Goal: Information Seeking & Learning: Learn about a topic

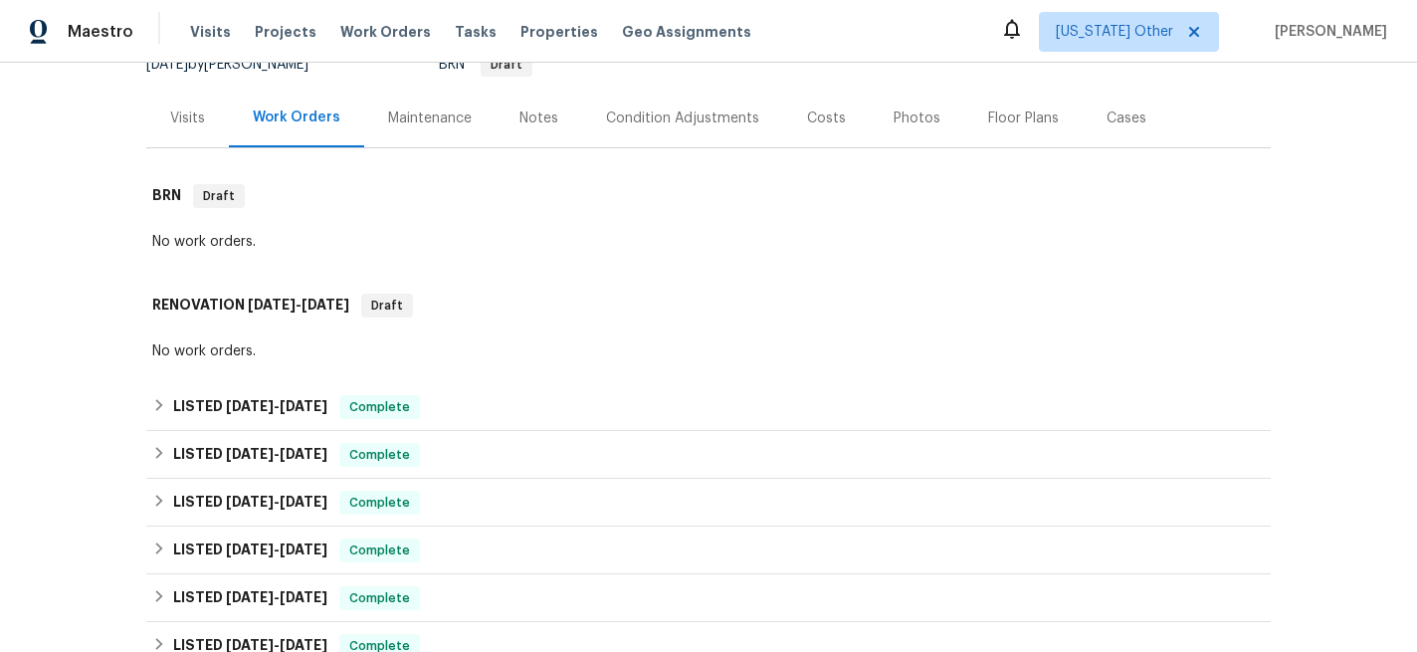
scroll to position [212, 0]
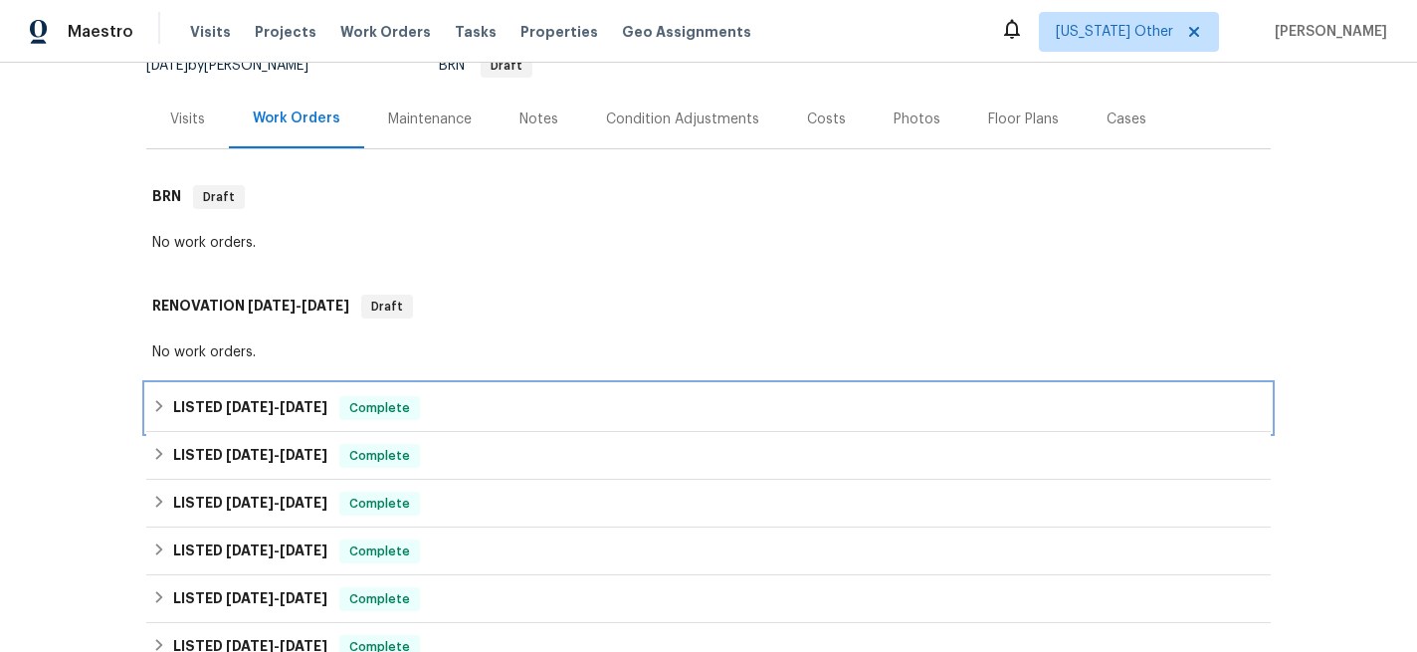
click at [197, 411] on h6 "LISTED [DATE] - [DATE]" at bounding box center [250, 408] width 154 height 24
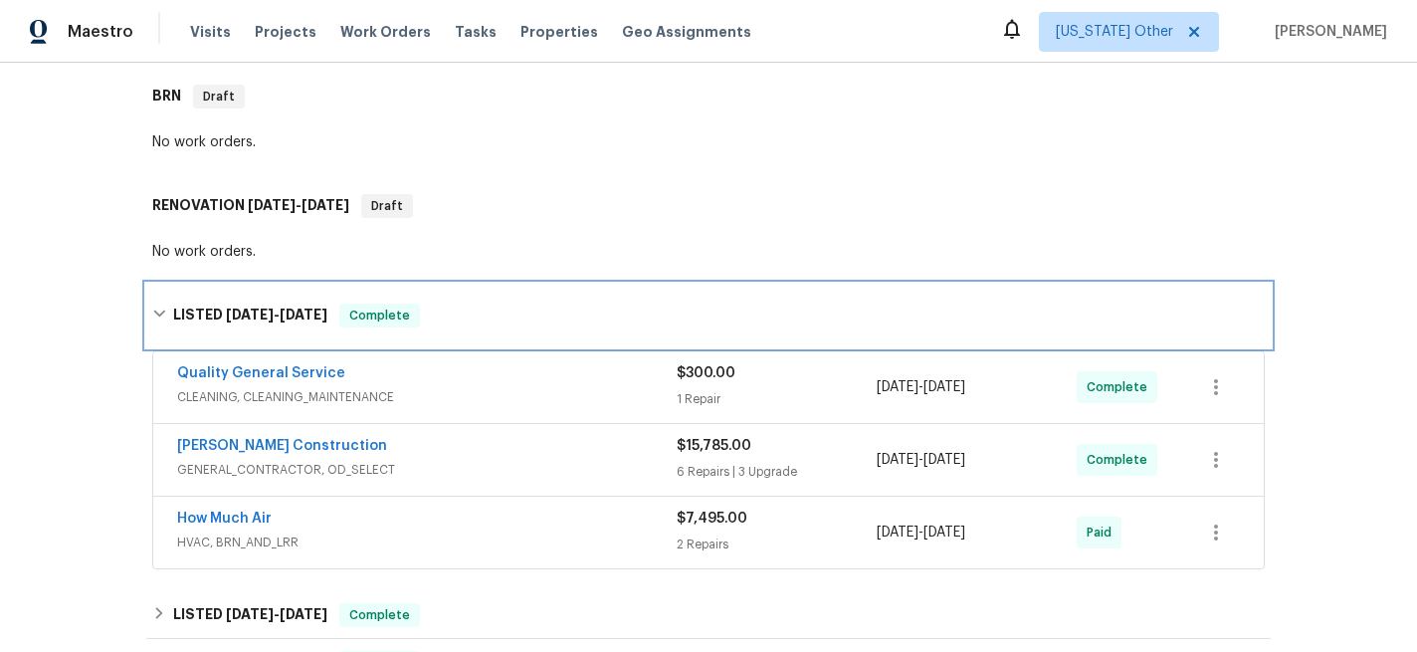
scroll to position [325, 0]
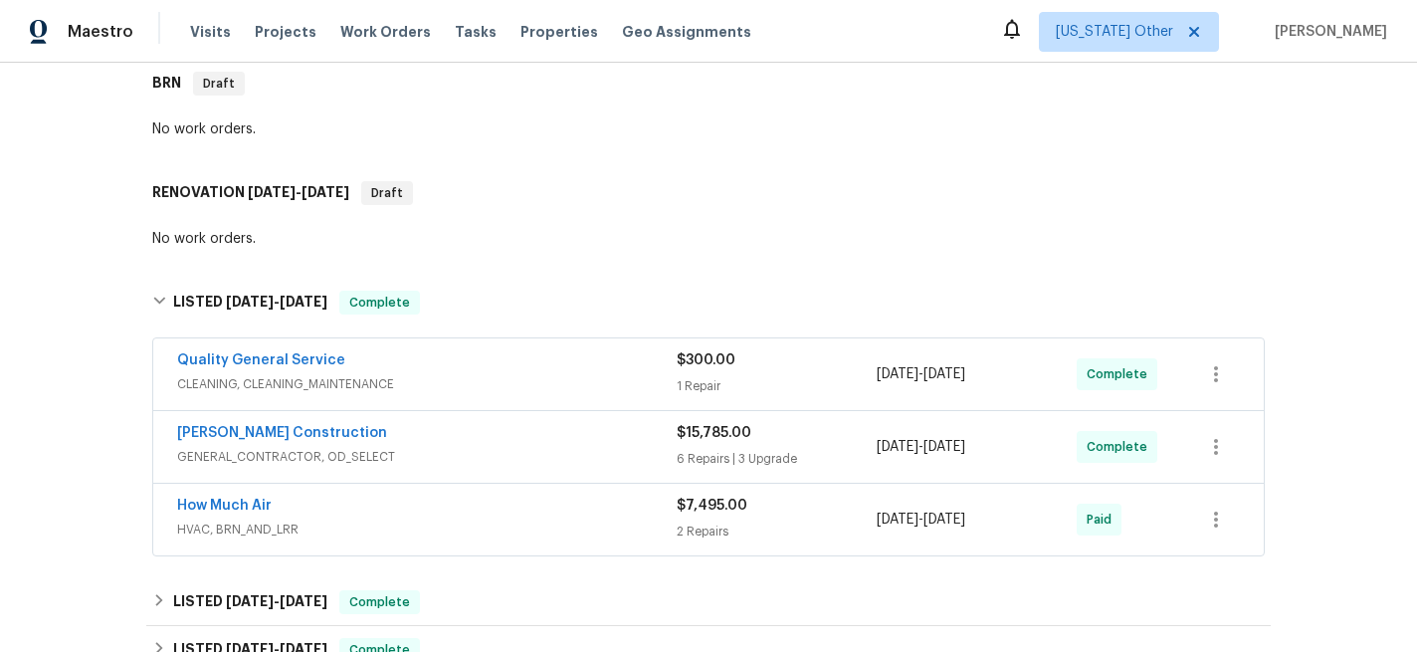
click at [534, 389] on span "CLEANING, CLEANING_MAINTENANCE" at bounding box center [427, 384] width 500 height 20
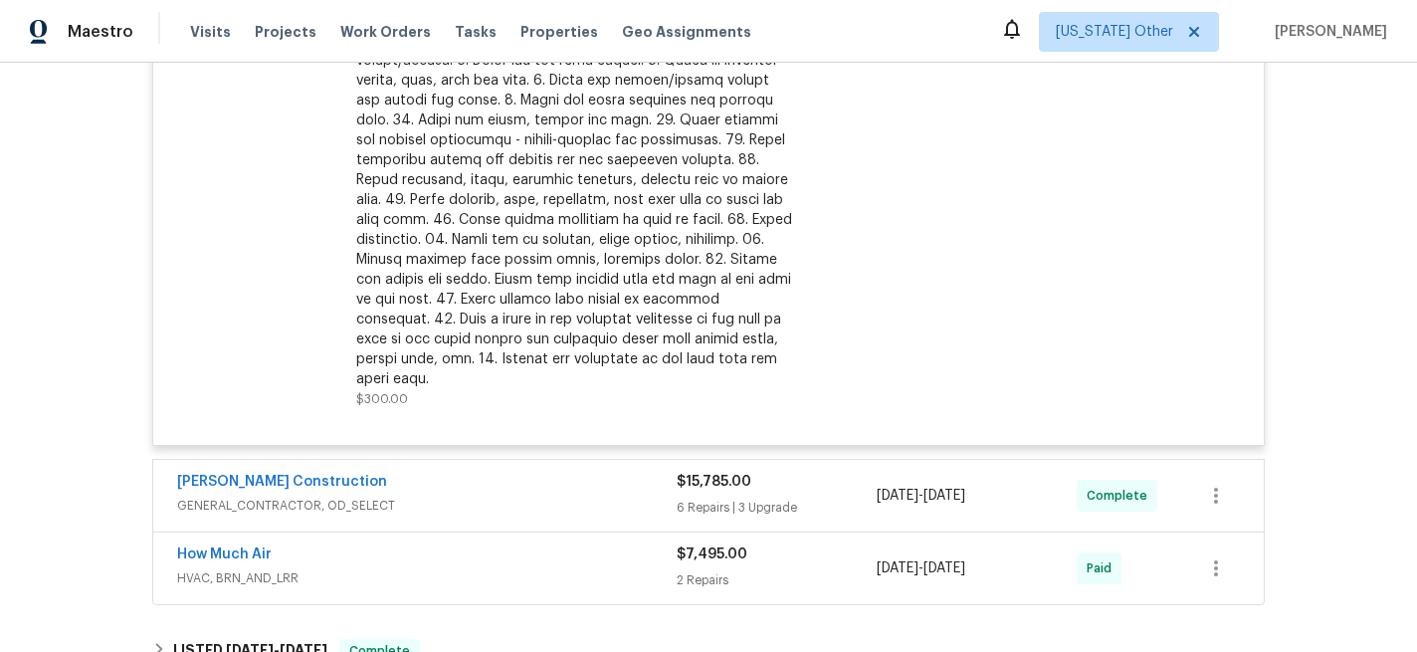
scroll to position [969, 0]
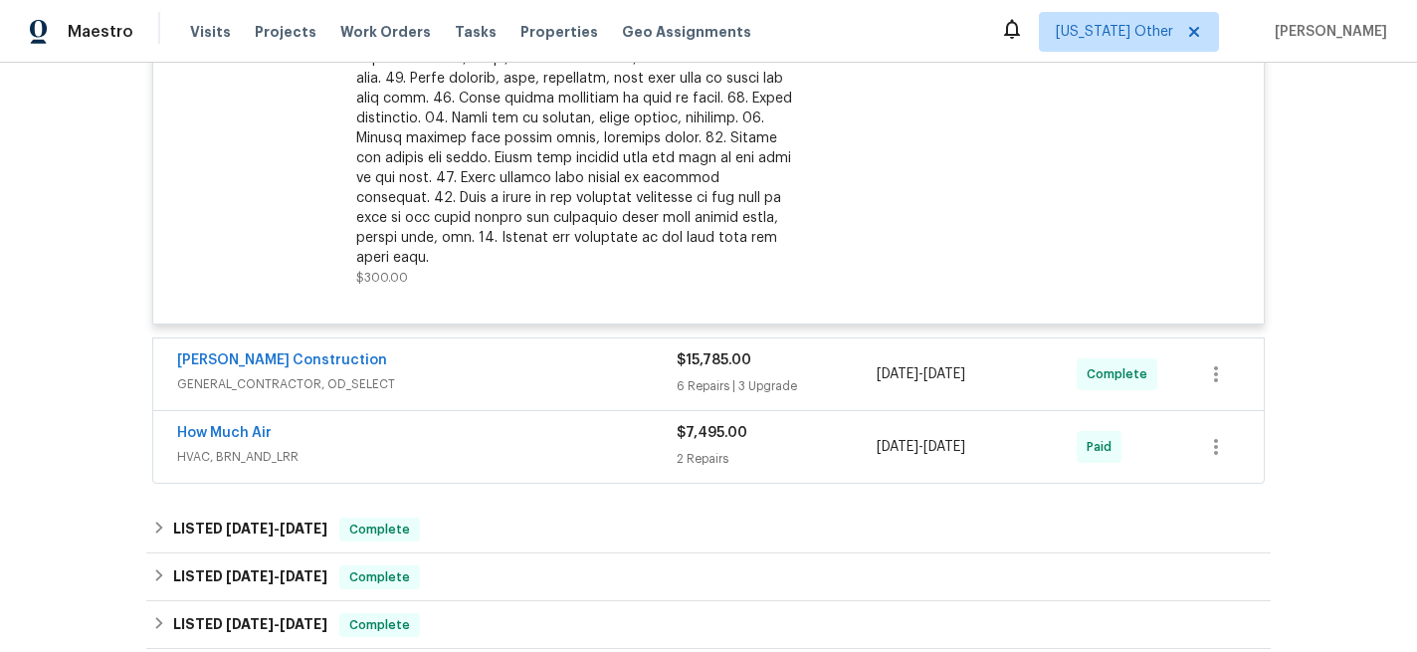
click at [472, 350] on div "[PERSON_NAME] Construction" at bounding box center [427, 362] width 500 height 24
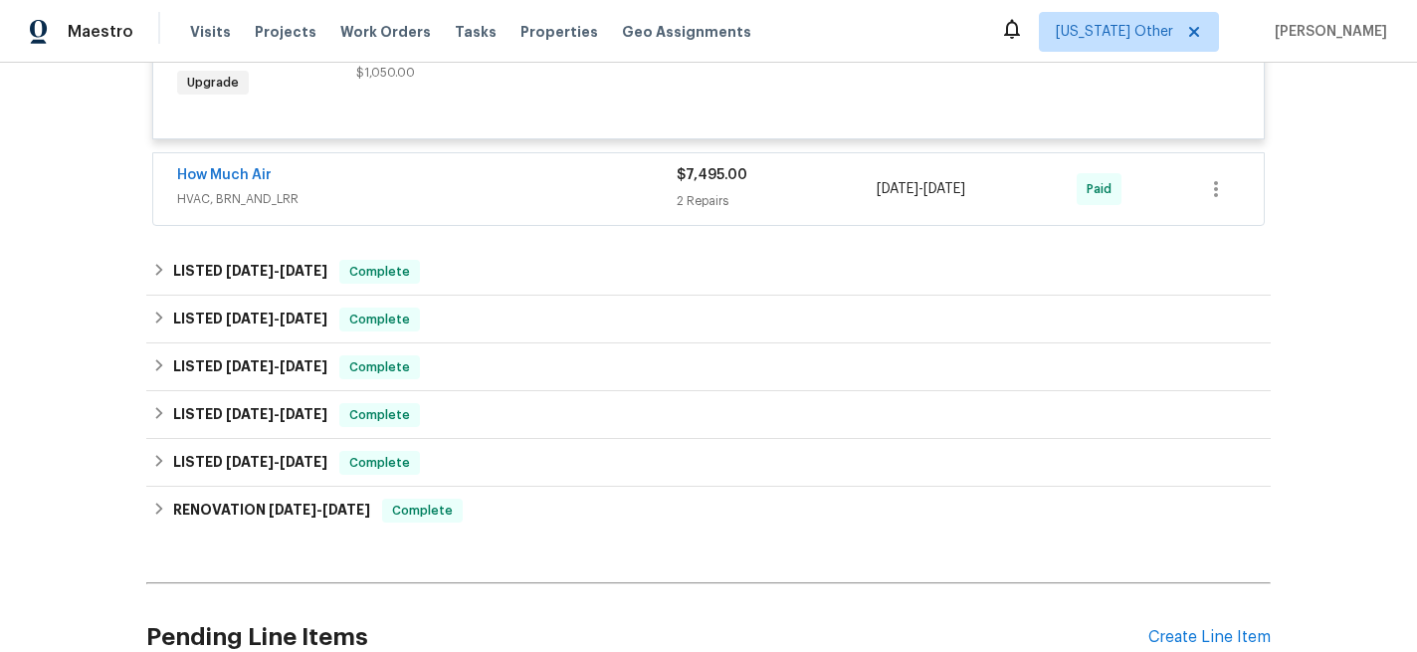
scroll to position [2796, 0]
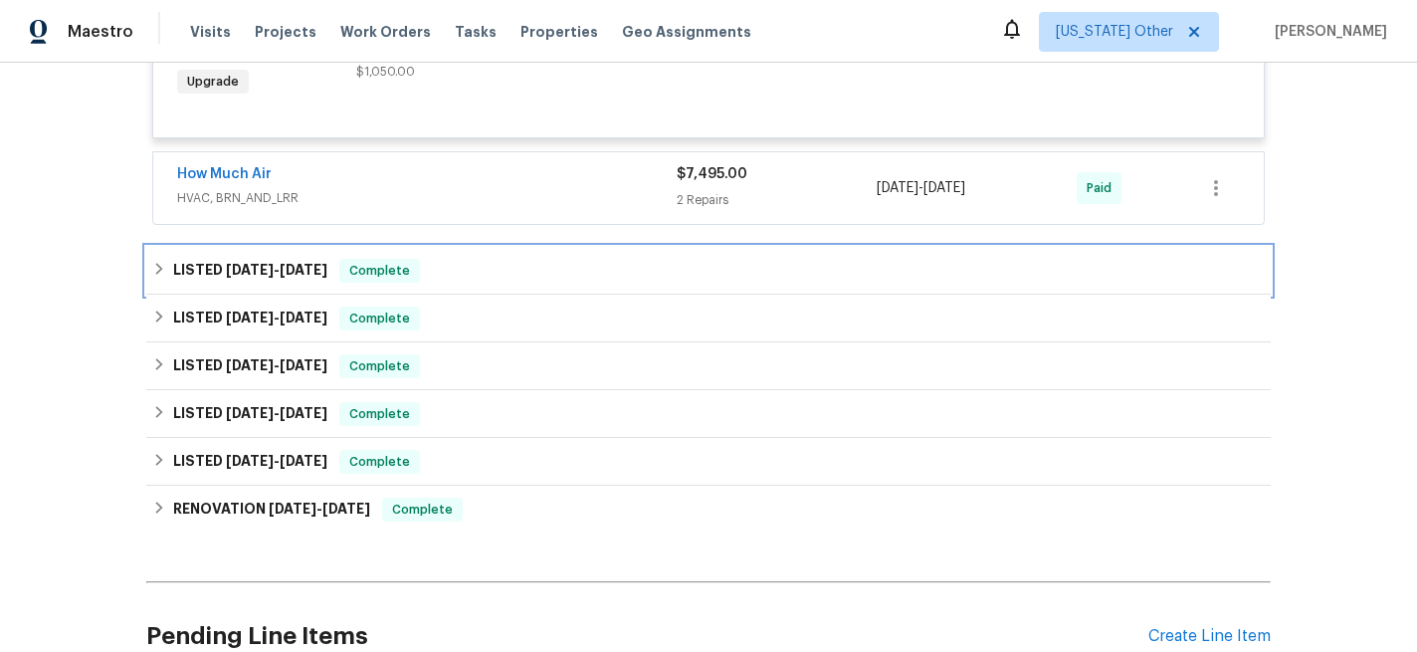
click at [255, 263] on span "[DATE]" at bounding box center [250, 270] width 48 height 14
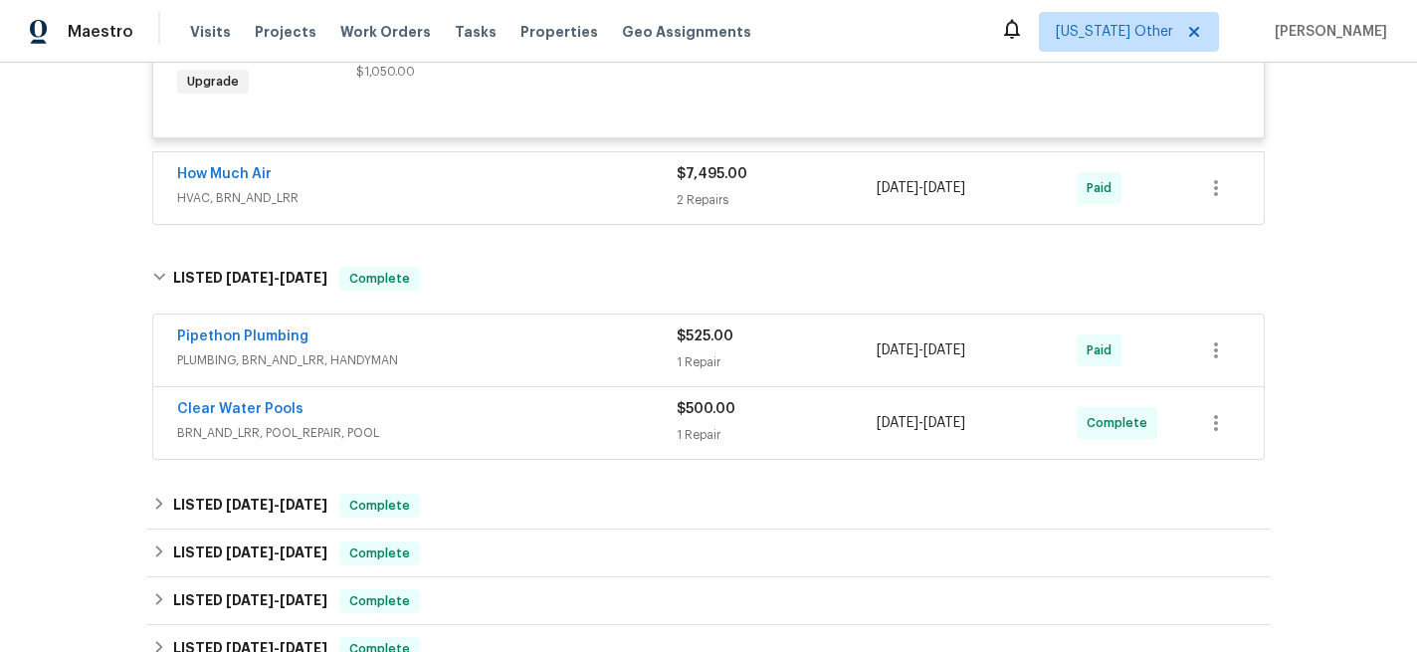
click at [476, 336] on div "Pipethon Plumbing" at bounding box center [427, 338] width 500 height 24
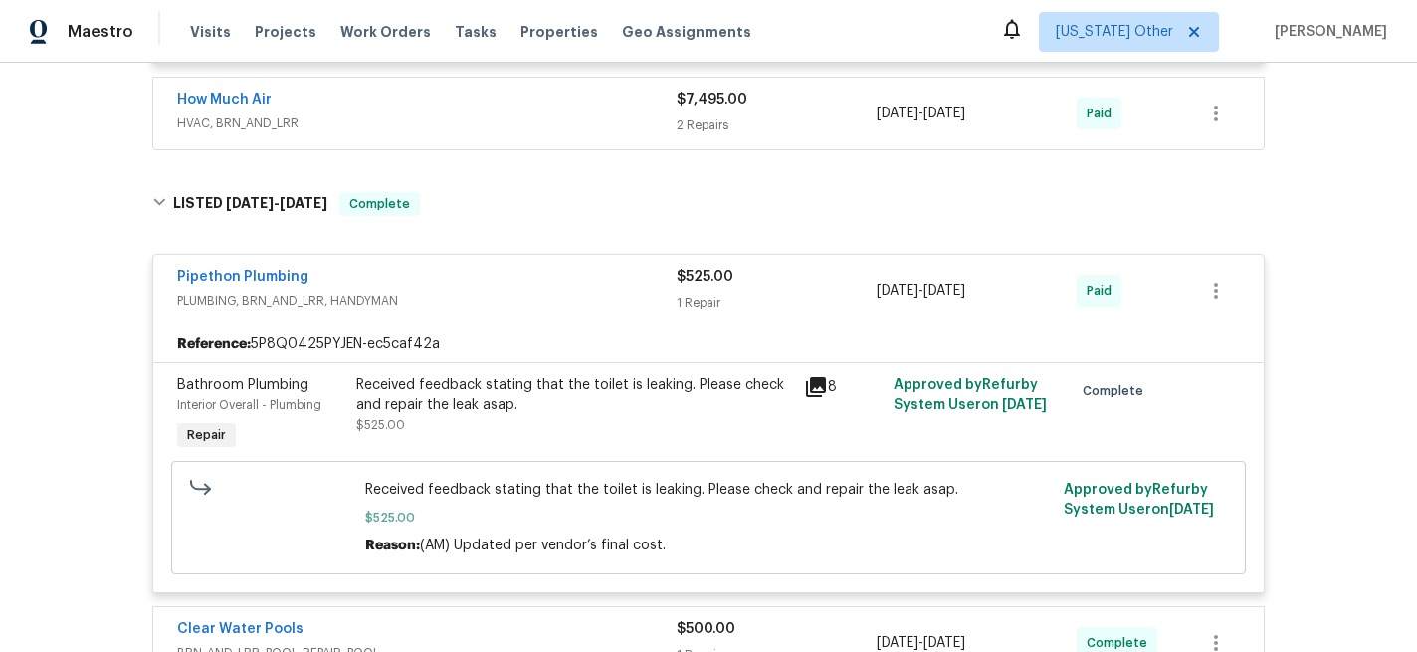
scroll to position [2872, 0]
click at [815, 376] on icon at bounding box center [816, 386] width 20 height 20
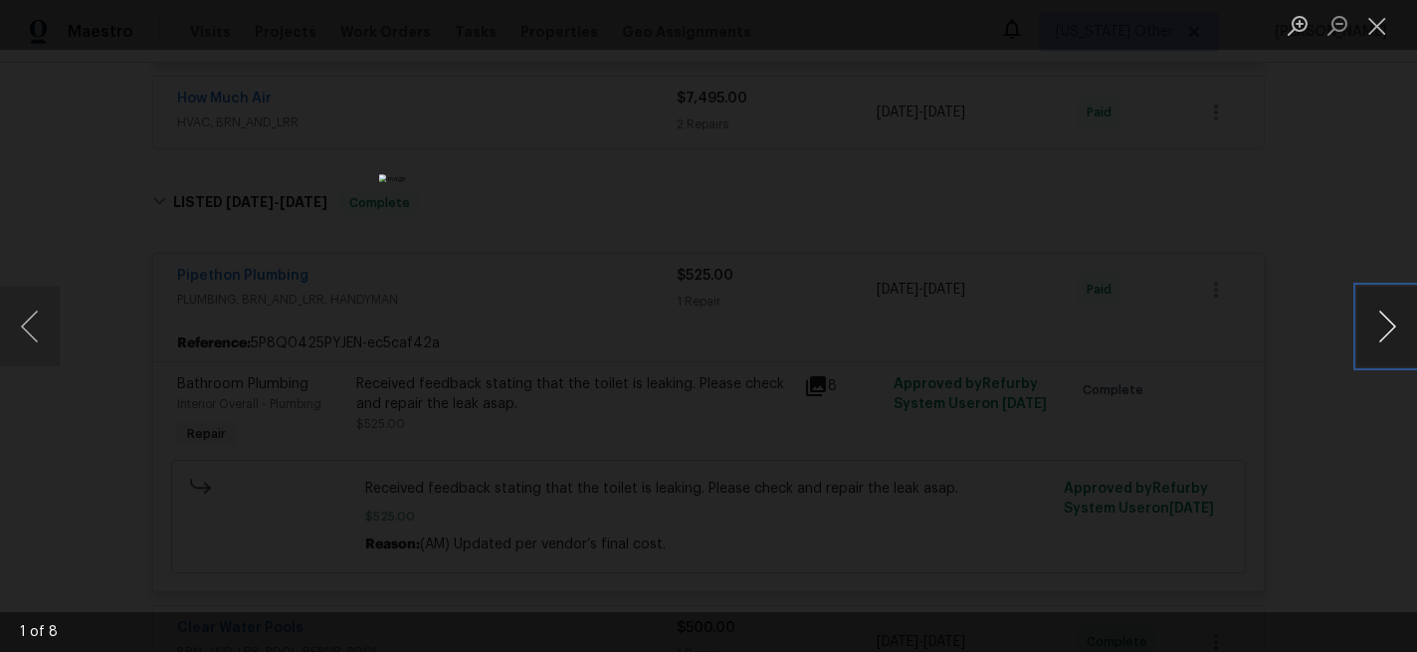
click at [1391, 338] on button "Next image" at bounding box center [1387, 327] width 60 height 80
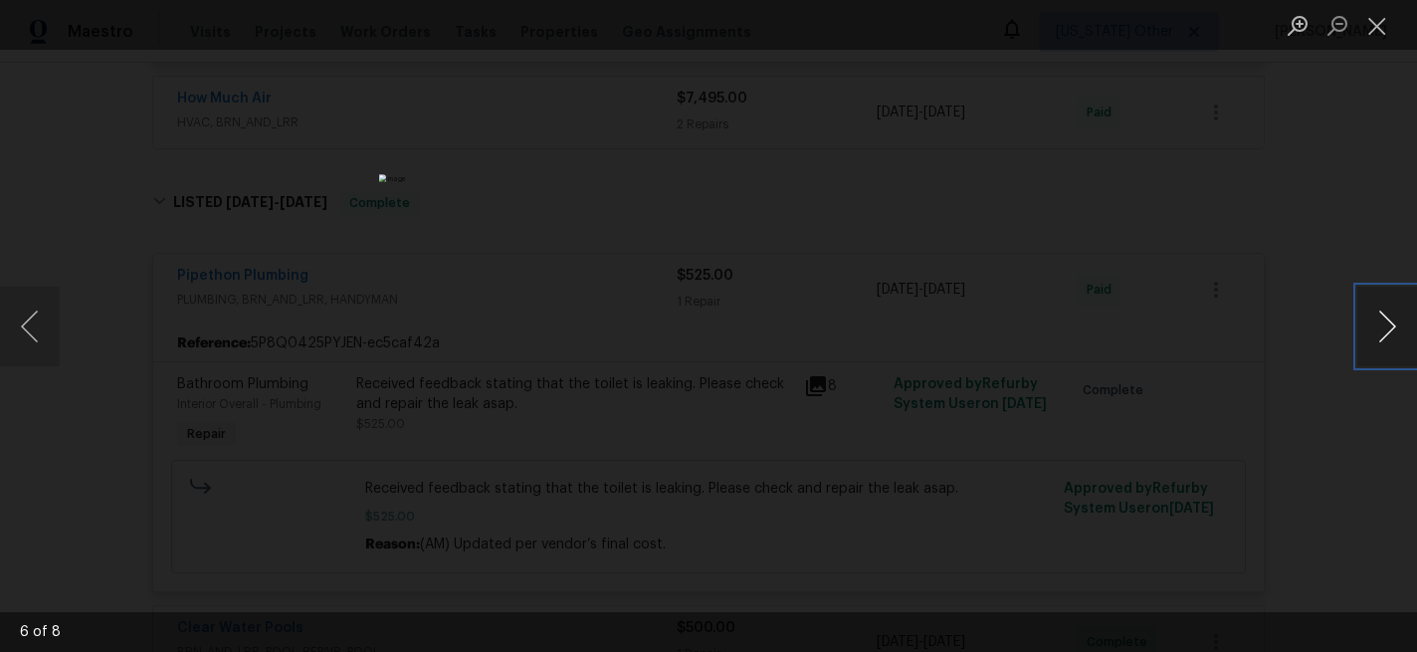
click at [1391, 338] on button "Next image" at bounding box center [1387, 327] width 60 height 80
click at [1387, 321] on button "Next image" at bounding box center [1387, 327] width 60 height 80
click at [1382, 29] on button "Close lightbox" at bounding box center [1377, 25] width 40 height 35
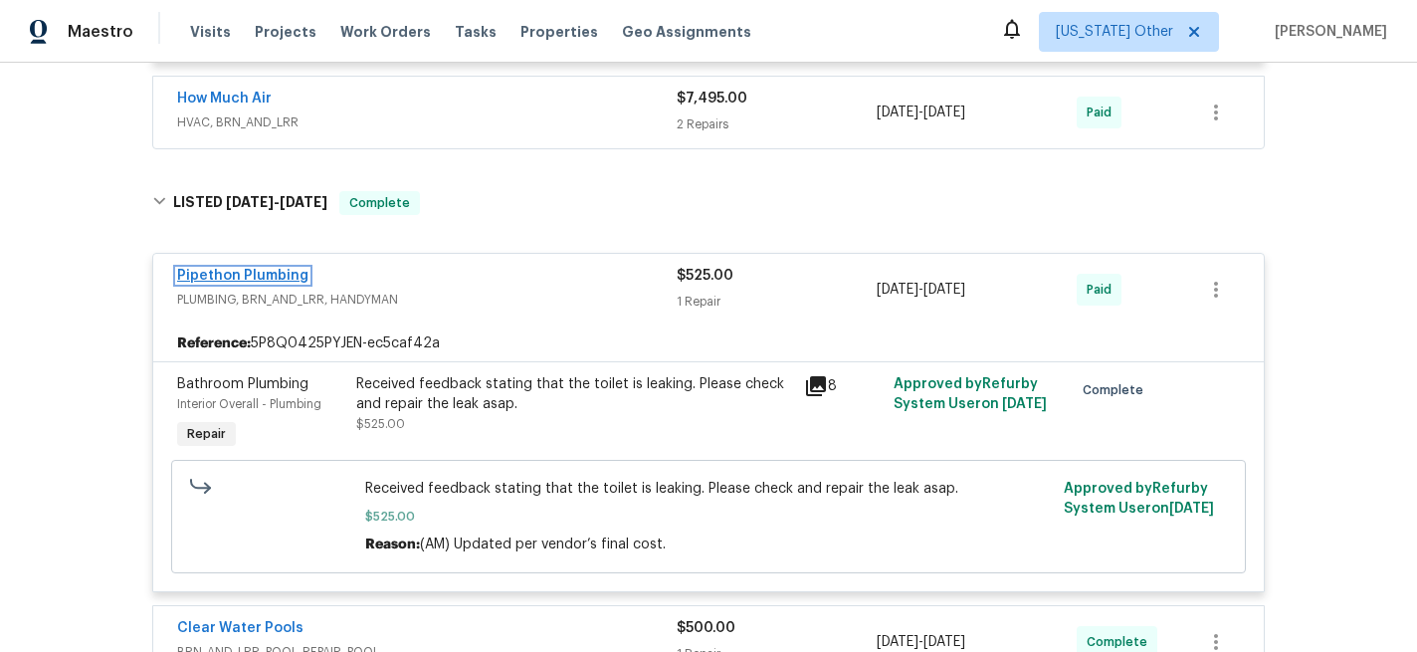
click at [271, 269] on link "Pipethon Plumbing" at bounding box center [242, 276] width 131 height 14
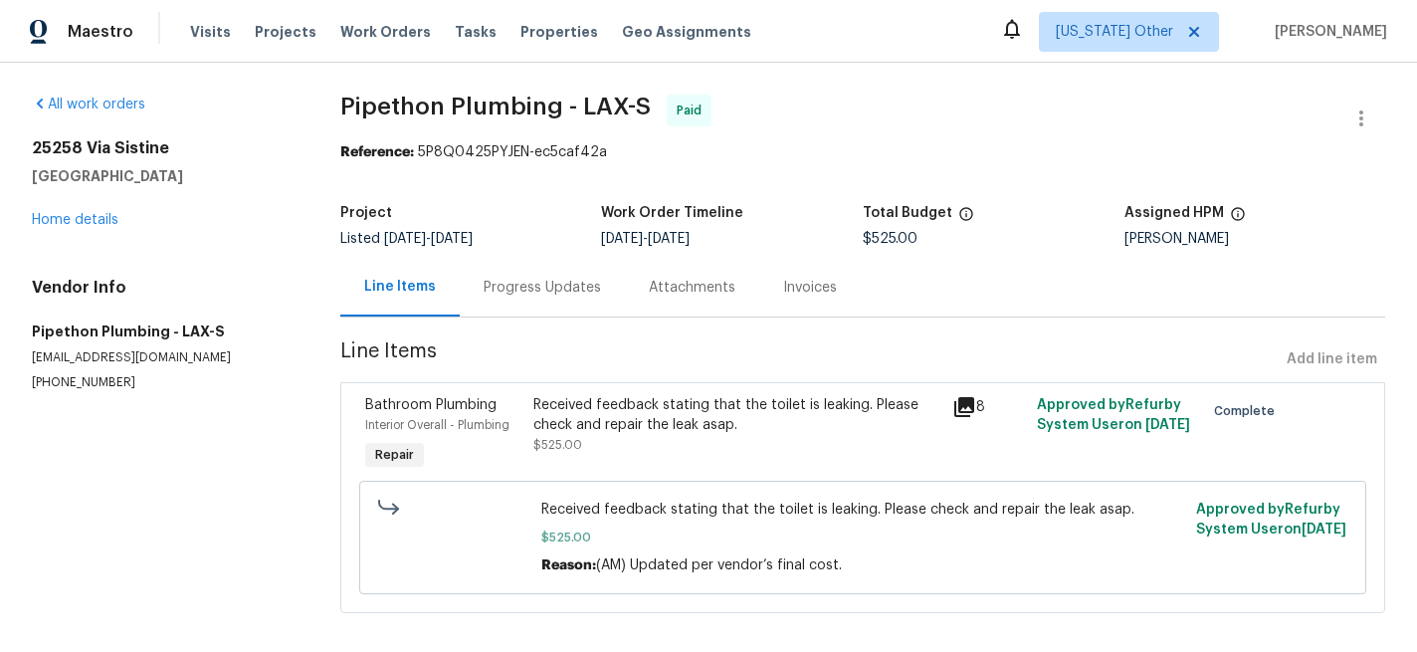
click at [546, 284] on div "Progress Updates" at bounding box center [542, 288] width 117 height 20
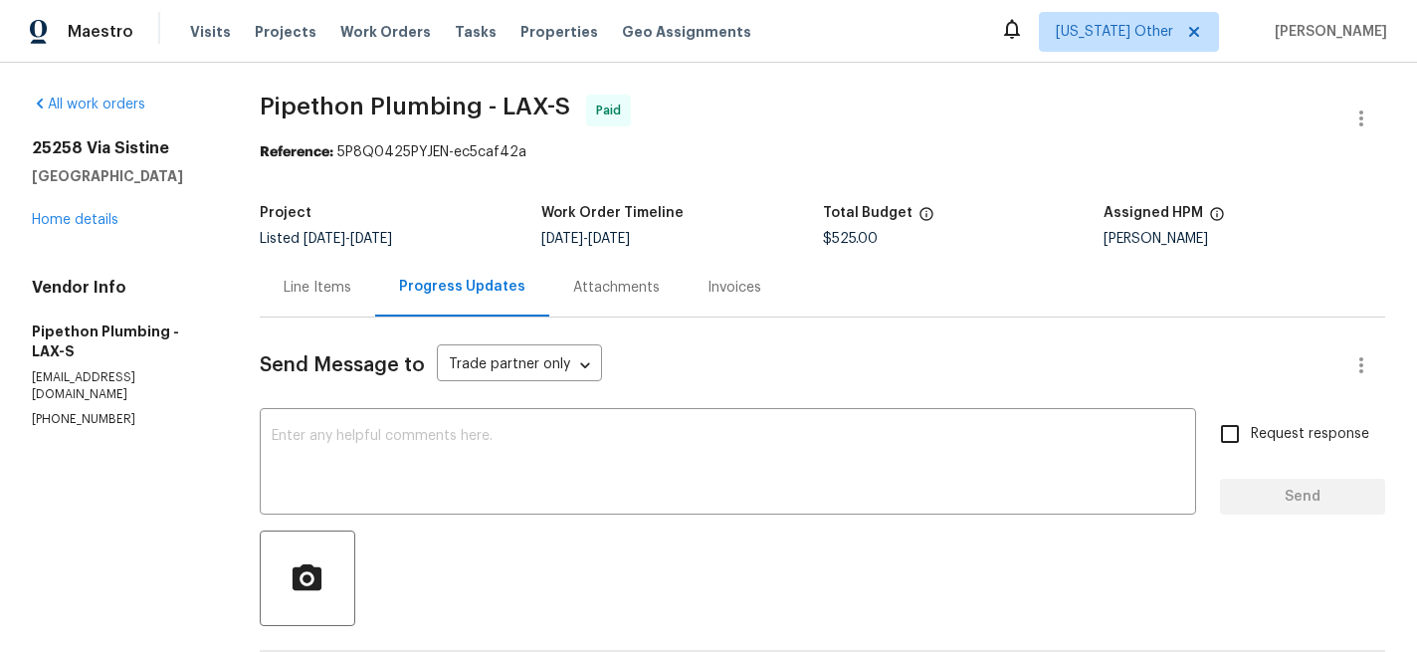
click at [331, 289] on div "Line Items" at bounding box center [318, 288] width 68 height 20
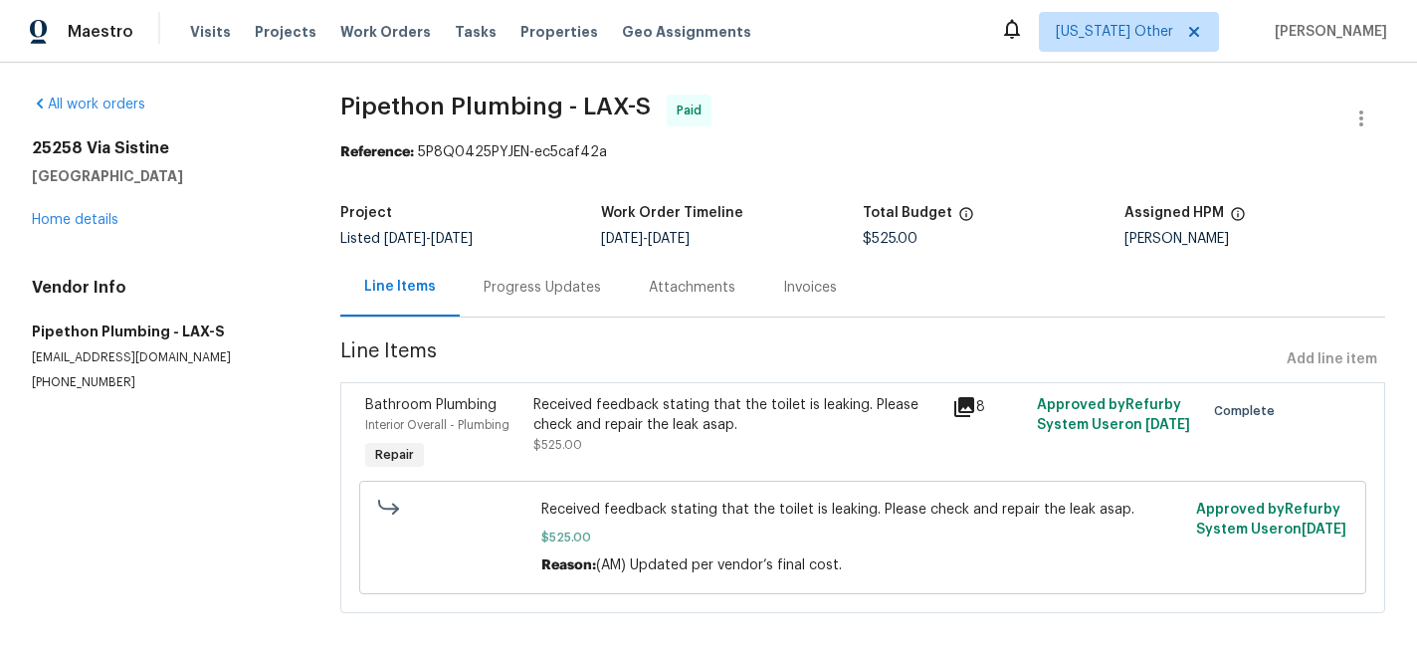
scroll to position [18, 0]
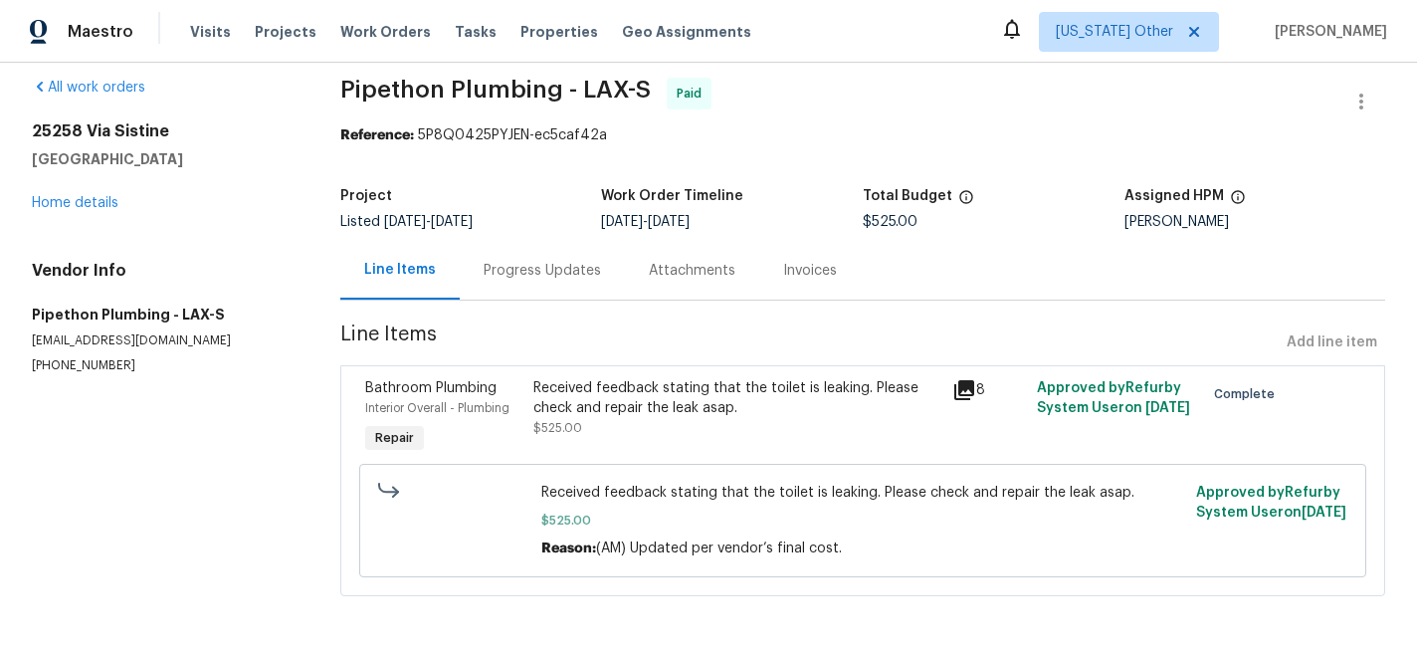
click at [961, 382] on icon at bounding box center [964, 390] width 20 height 20
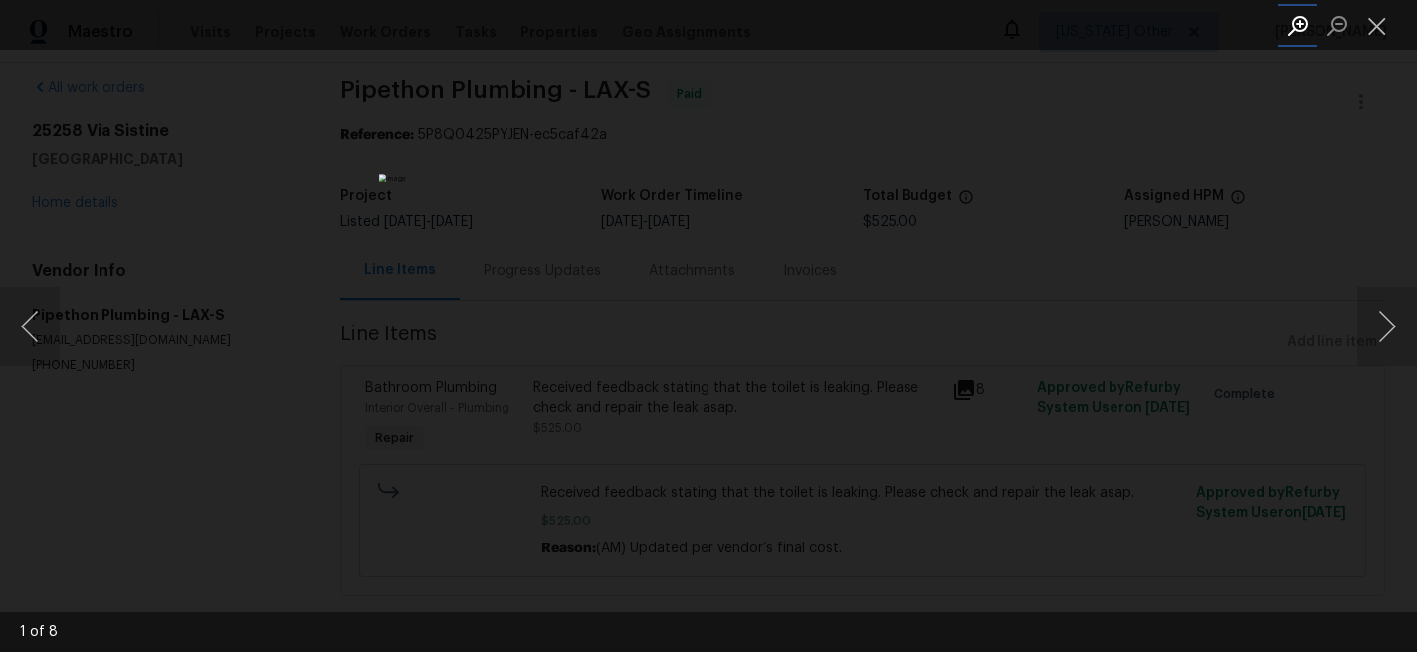
click at [1295, 27] on button "Zoom in" at bounding box center [1298, 25] width 40 height 35
click at [1380, 335] on button "Next image" at bounding box center [1387, 327] width 60 height 80
click at [763, 419] on img "Lightbox" at bounding box center [700, 587] width 732 height 336
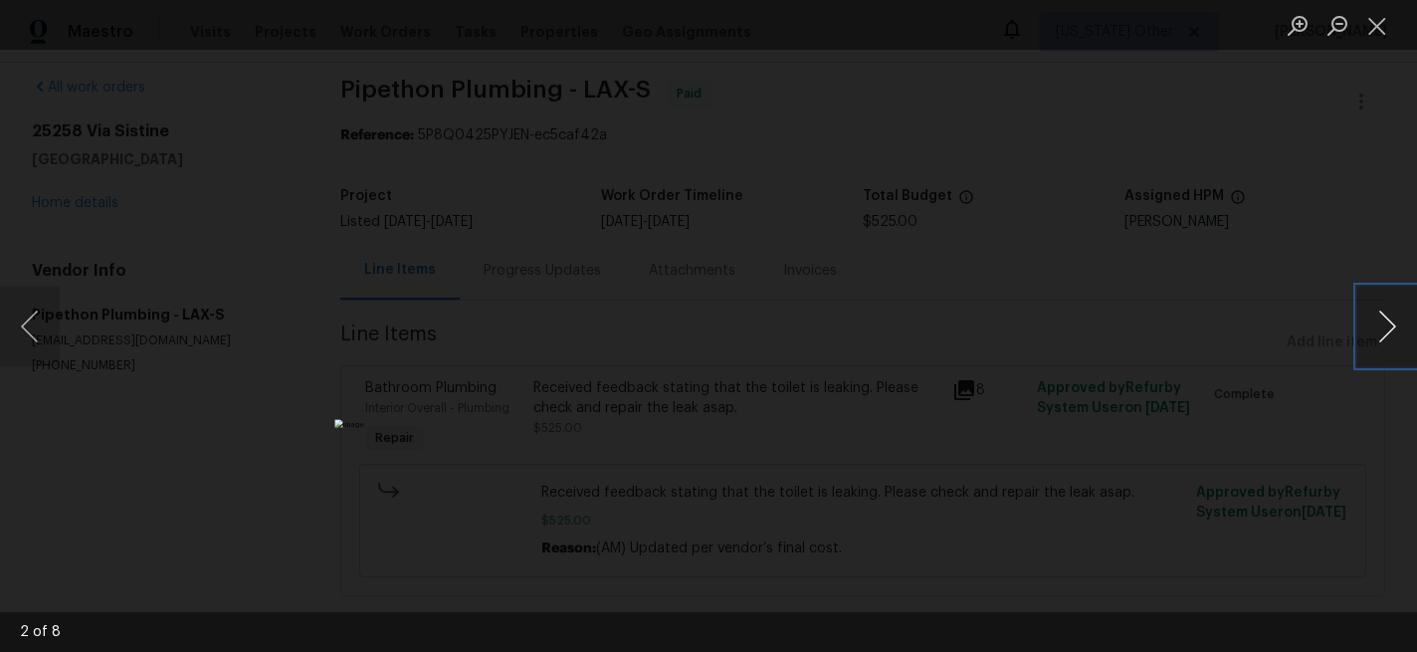
click at [1388, 317] on button "Next image" at bounding box center [1387, 327] width 60 height 80
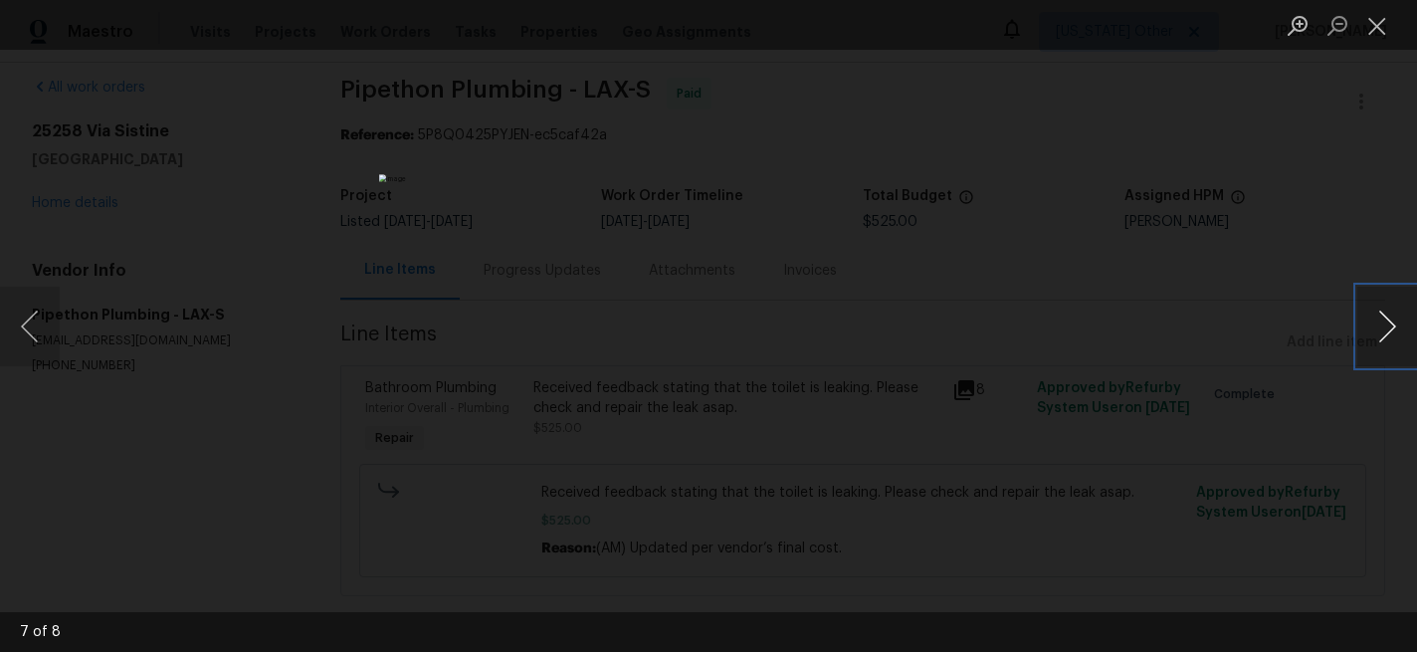
click at [1388, 317] on button "Next image" at bounding box center [1387, 327] width 60 height 80
click at [1388, 318] on button "Next image" at bounding box center [1387, 327] width 60 height 80
click at [1385, 16] on button "Close lightbox" at bounding box center [1377, 25] width 40 height 35
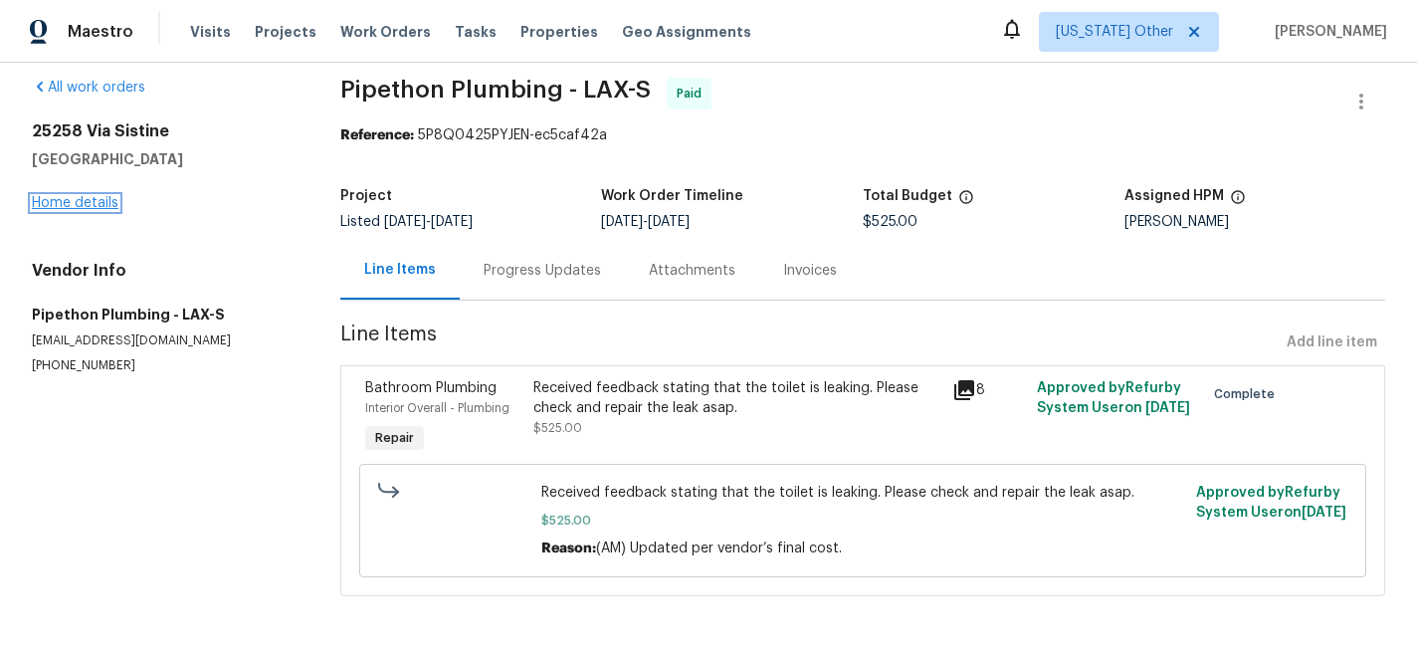
click at [89, 208] on link "Home details" at bounding box center [75, 203] width 87 height 14
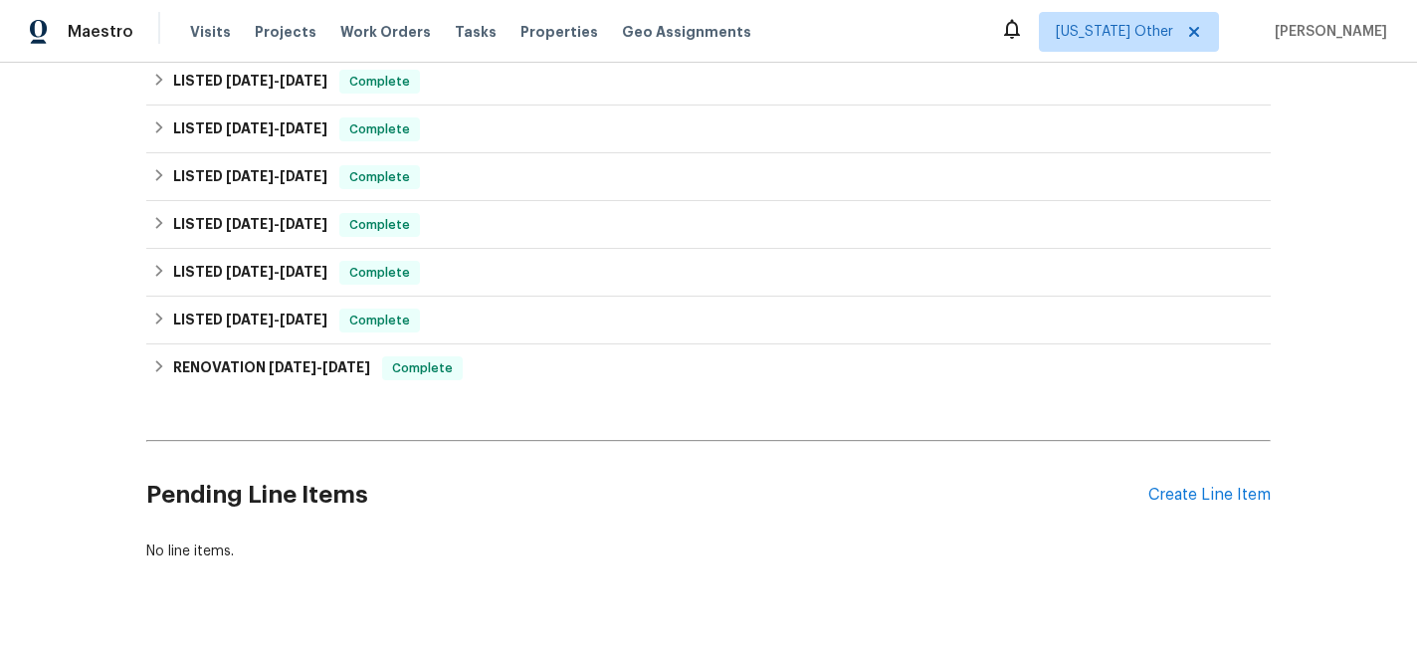
scroll to position [551, 0]
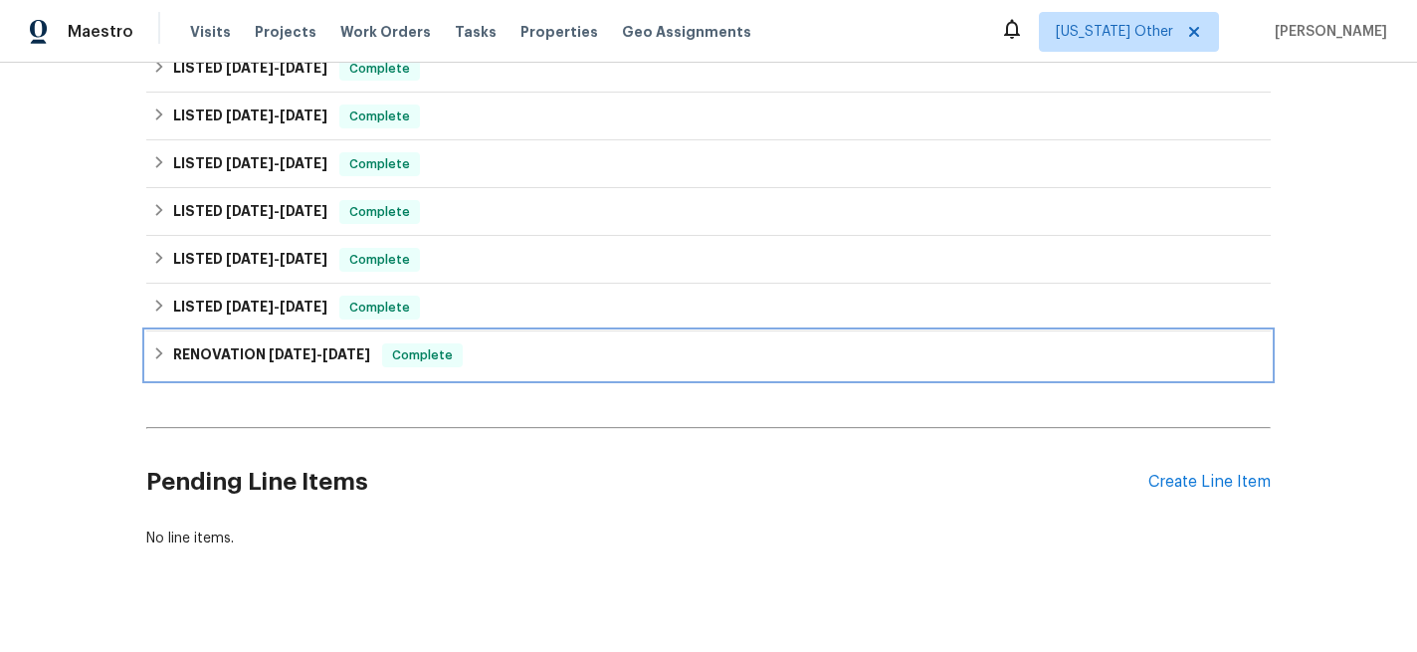
click at [295, 352] on span "[DATE]" at bounding box center [293, 354] width 48 height 14
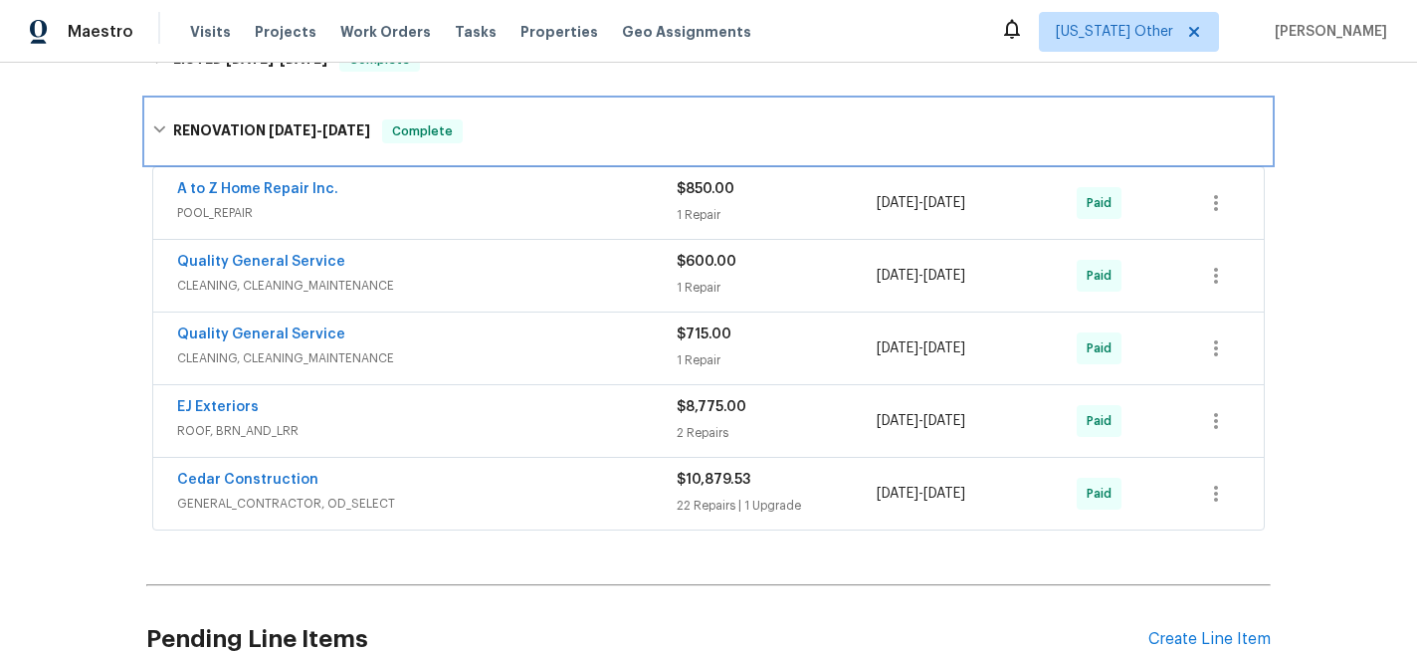
scroll to position [800, 0]
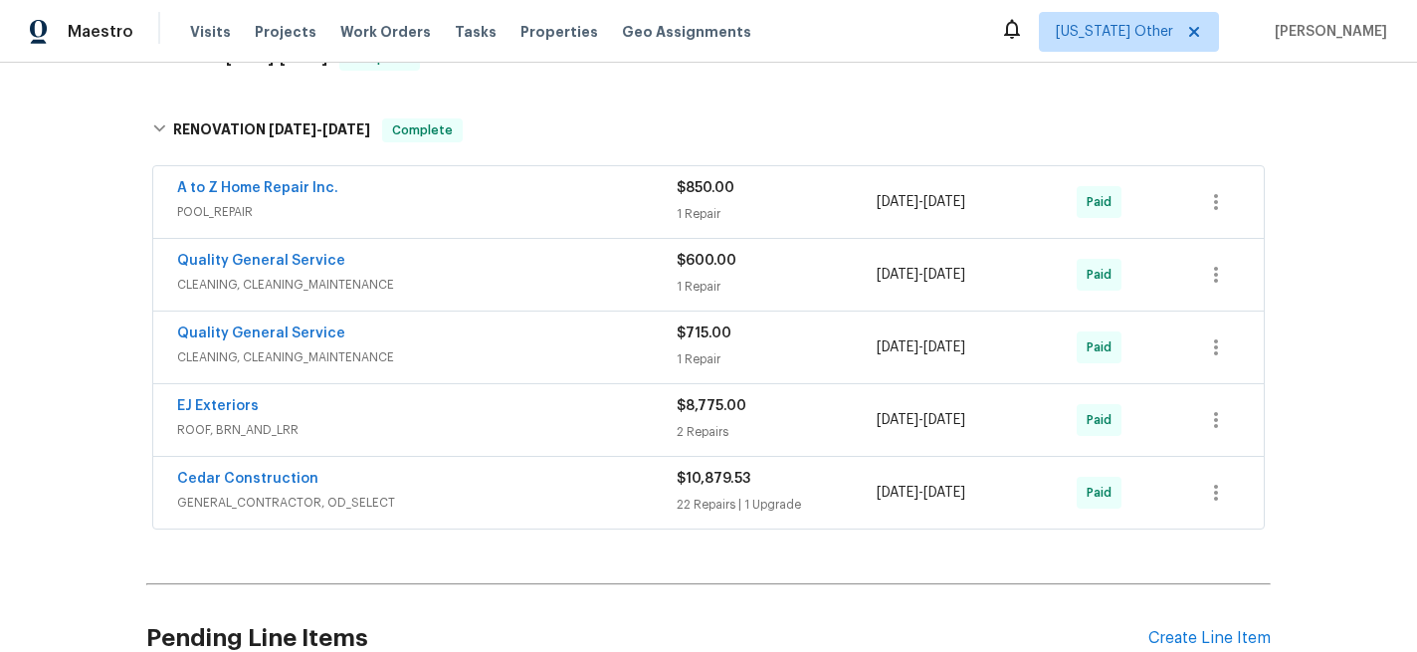
click at [433, 494] on span "GENERAL_CONTRACTOR, OD_SELECT" at bounding box center [427, 503] width 500 height 20
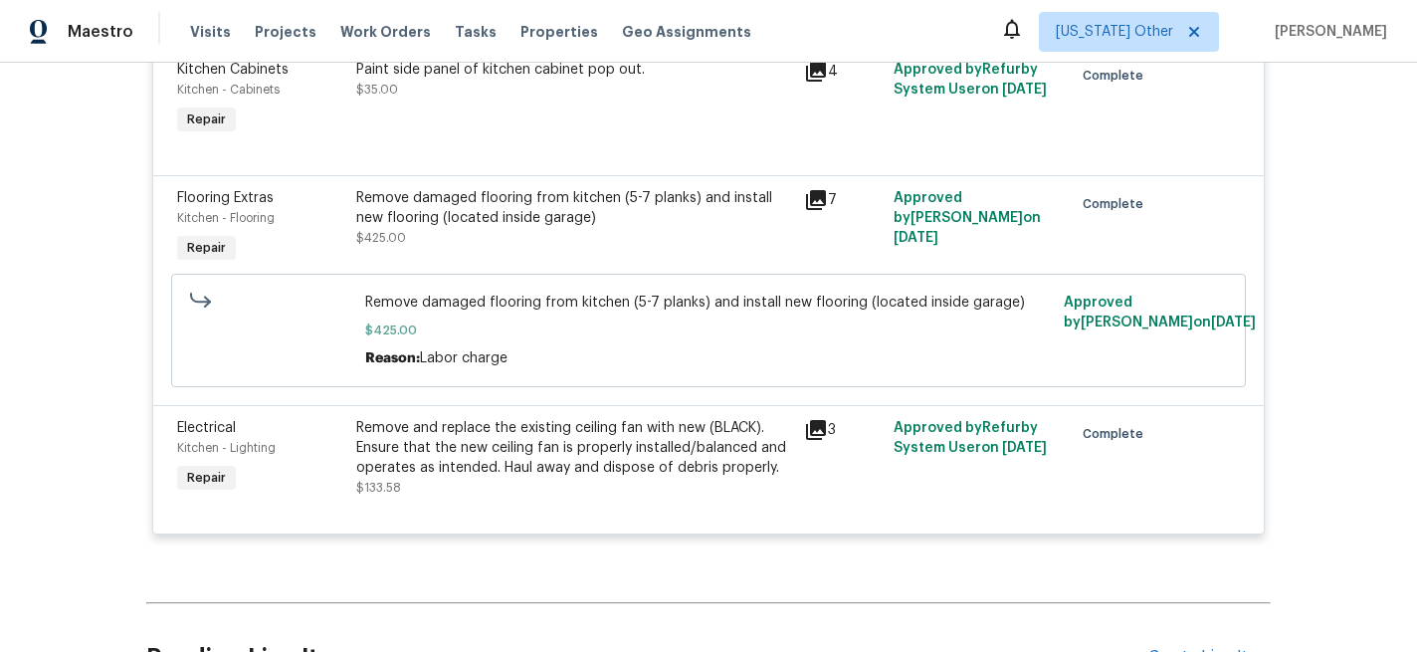
scroll to position [5133, 0]
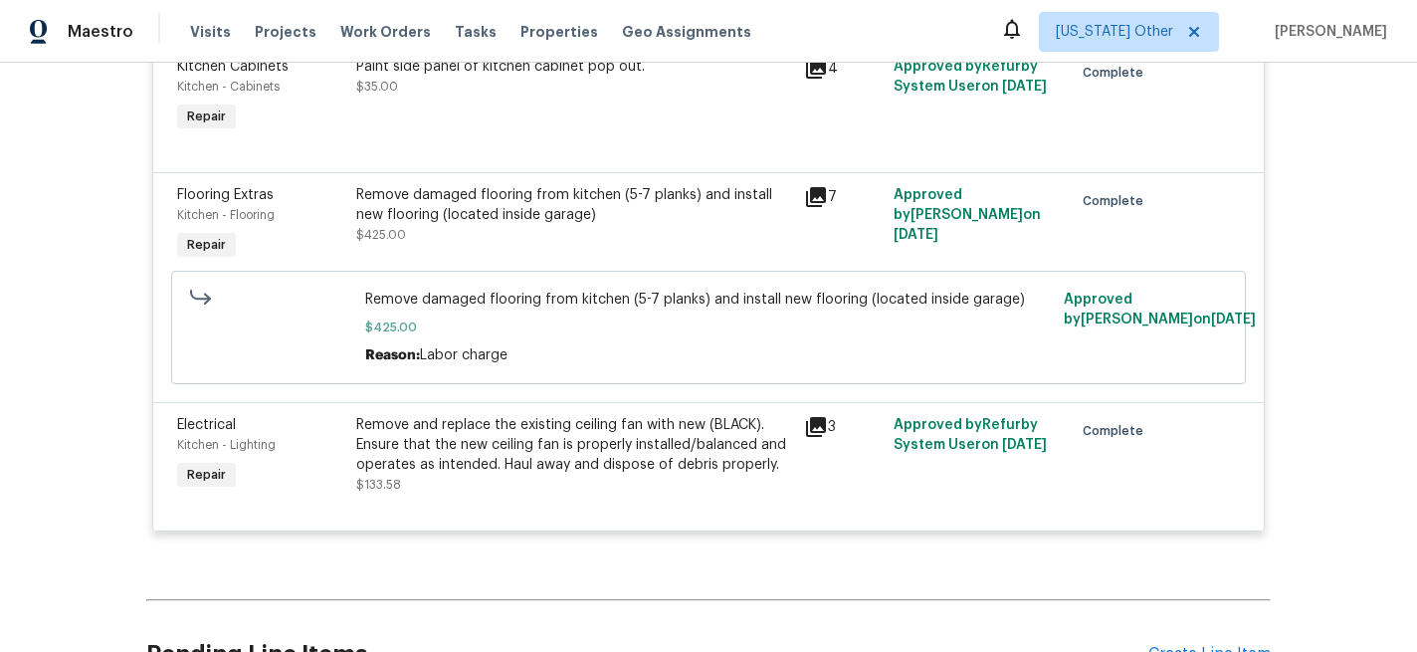
click at [818, 207] on icon at bounding box center [816, 197] width 20 height 20
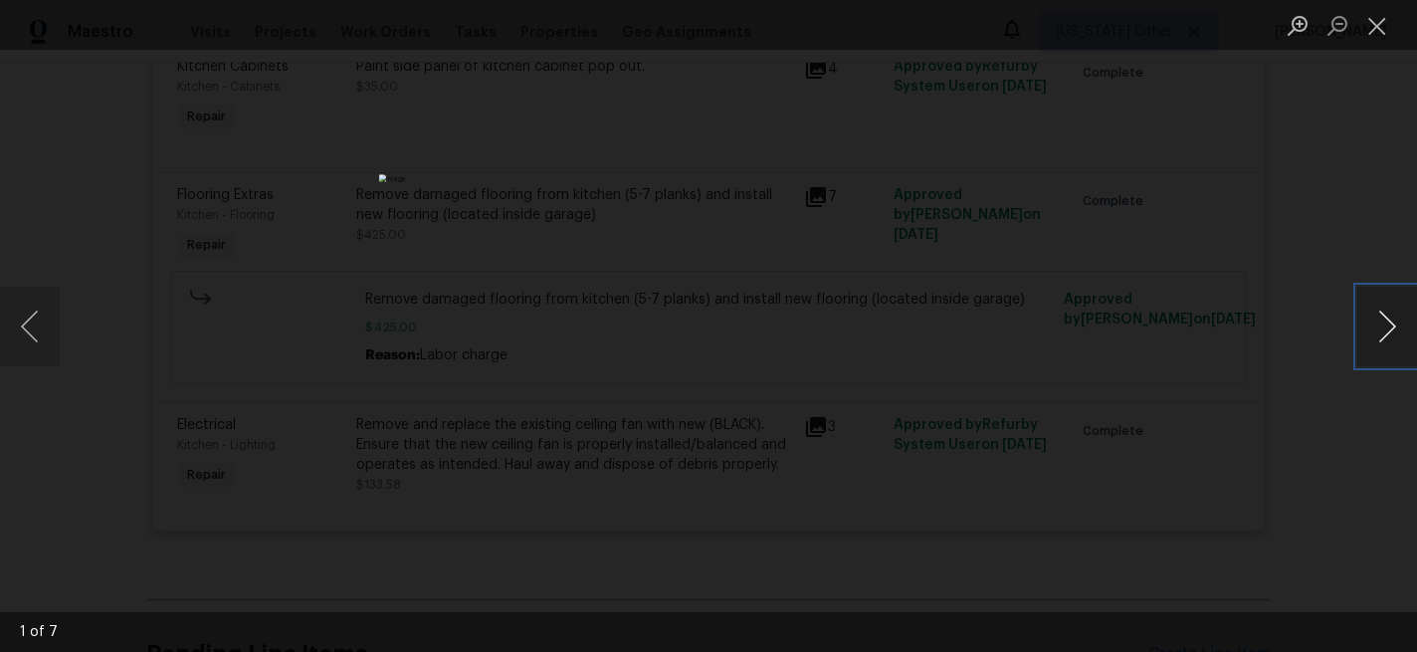
click at [1374, 324] on button "Next image" at bounding box center [1387, 327] width 60 height 80
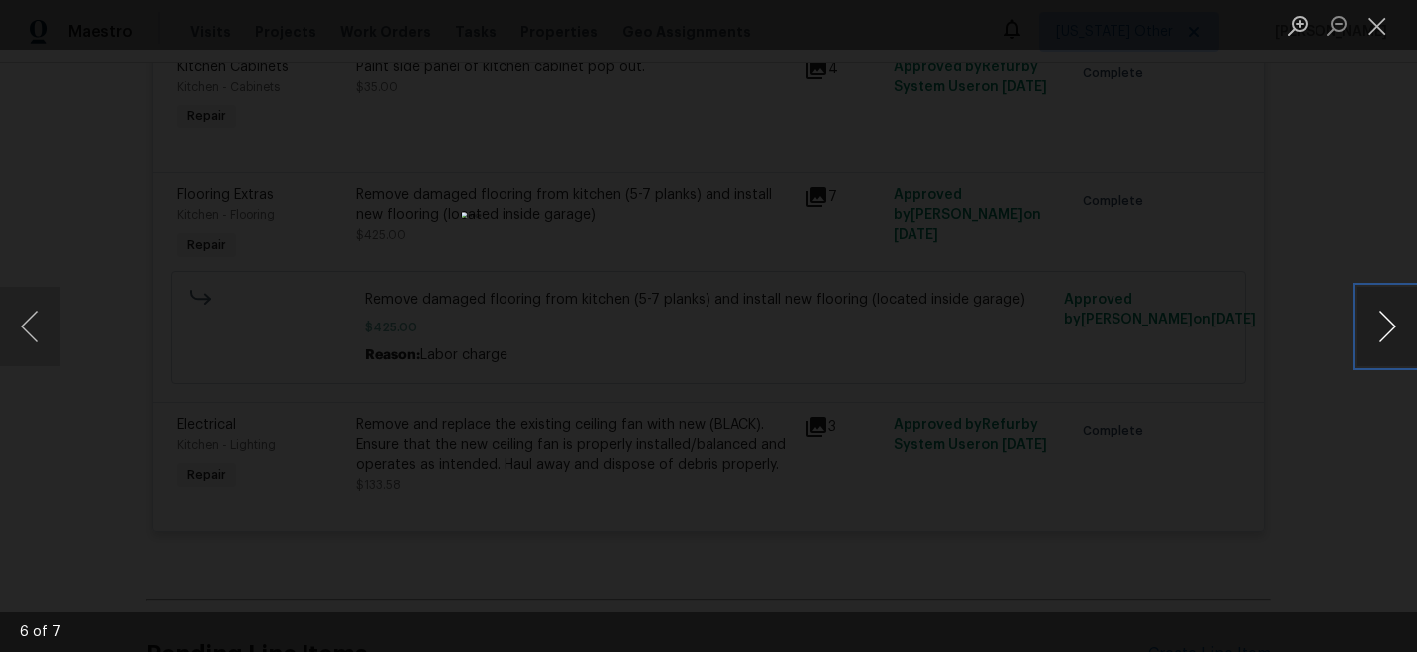
click at [1372, 324] on button "Next image" at bounding box center [1387, 327] width 60 height 80
click at [28, 320] on button "Previous image" at bounding box center [30, 327] width 60 height 80
click at [34, 321] on button "Previous image" at bounding box center [30, 327] width 60 height 80
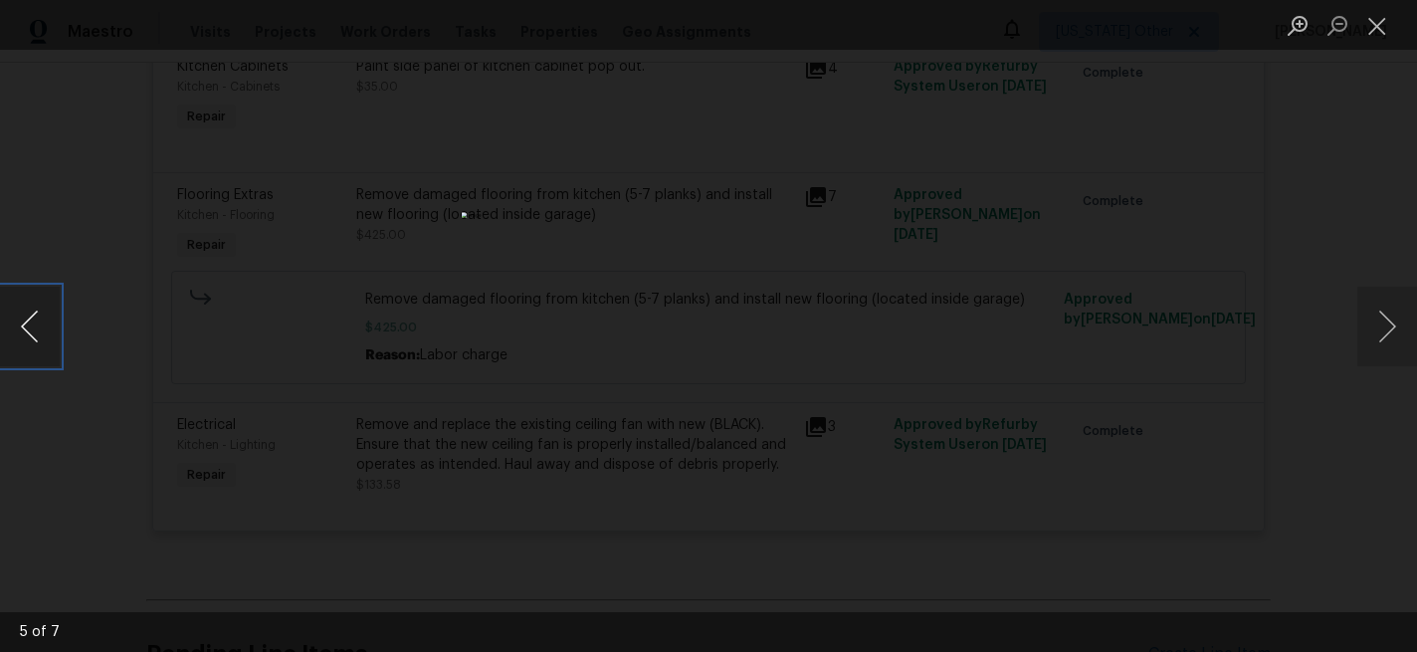
click at [34, 321] on button "Previous image" at bounding box center [30, 327] width 60 height 80
